Goal: Find specific page/section: Find specific page/section

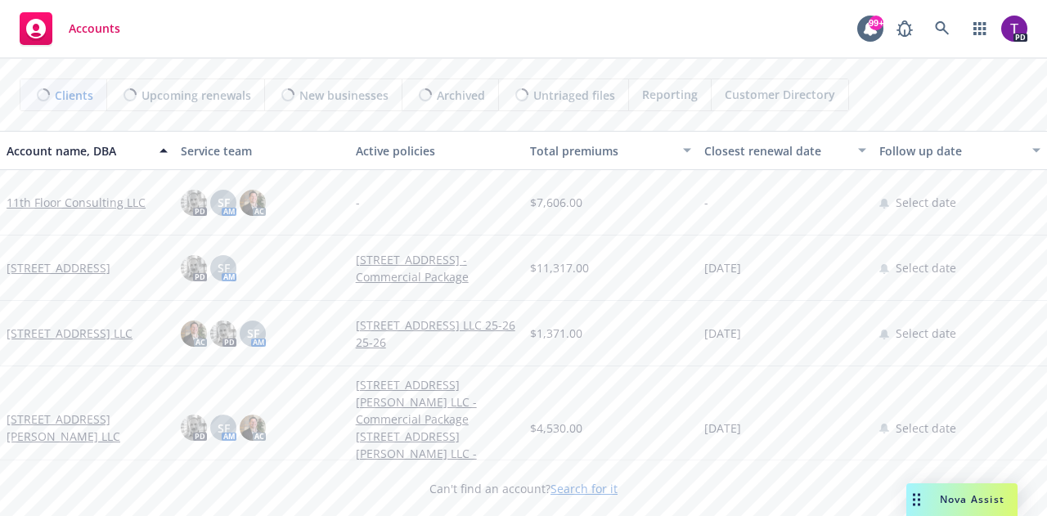
click at [586, 487] on link "Search for it" at bounding box center [583, 489] width 67 height 16
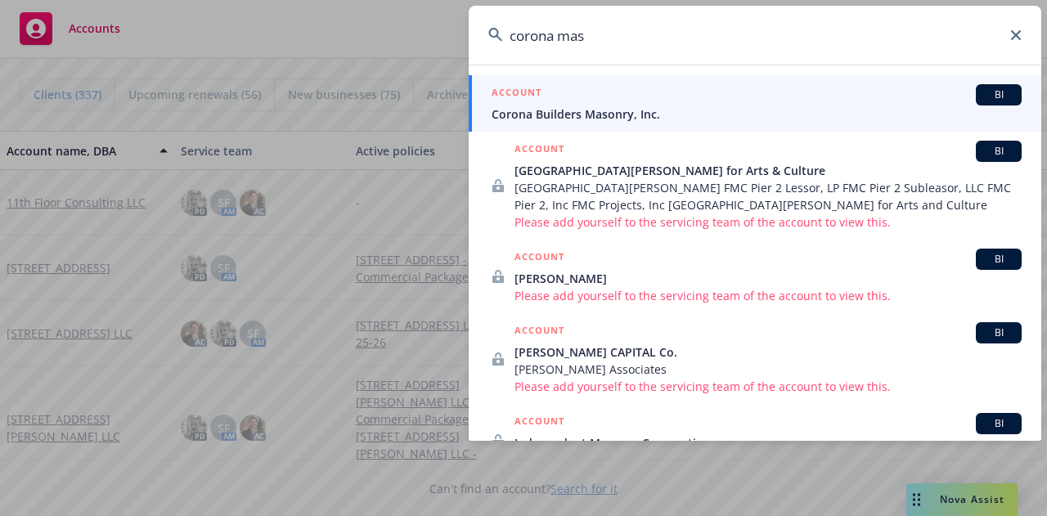
type input "corona mas"
click at [587, 104] on div "ACCOUNT BI" at bounding box center [757, 94] width 530 height 21
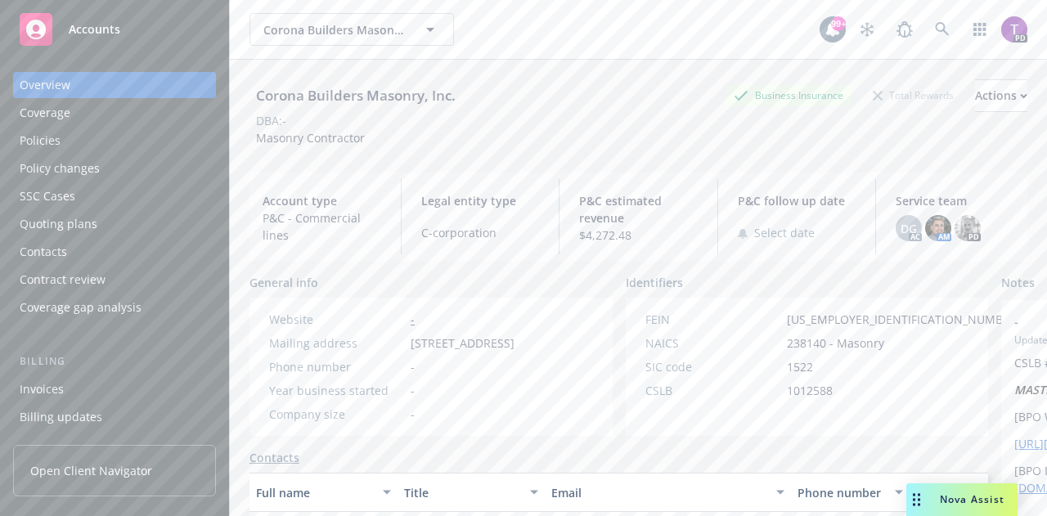
click at [38, 134] on div "Policies" at bounding box center [40, 141] width 41 height 26
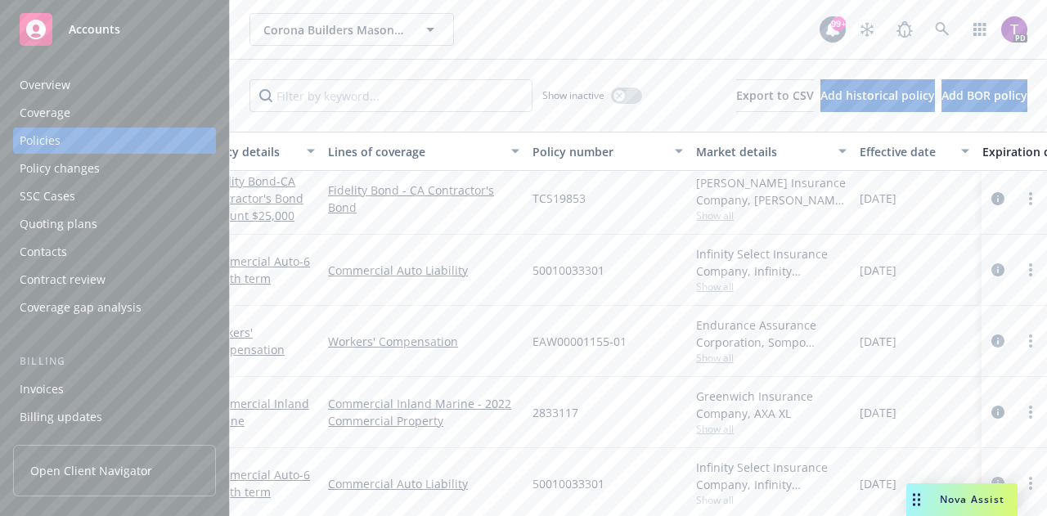
scroll to position [8, 0]
